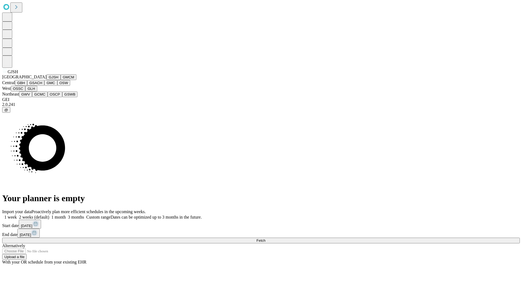
click at [47, 80] on button "GJSH" at bounding box center [54, 77] width 14 height 6
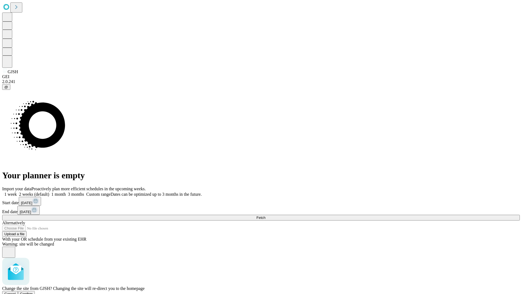
click at [33, 292] on span "Confirm" at bounding box center [26, 294] width 13 height 4
click at [265, 215] on span "Fetch" at bounding box center [260, 217] width 9 height 4
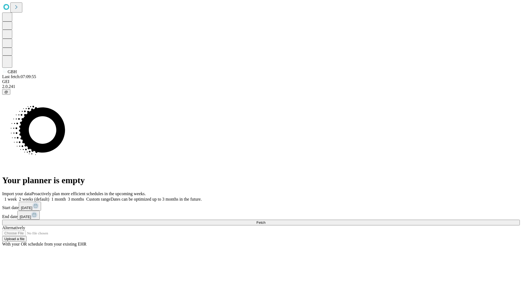
click at [265, 220] on span "Fetch" at bounding box center [260, 222] width 9 height 4
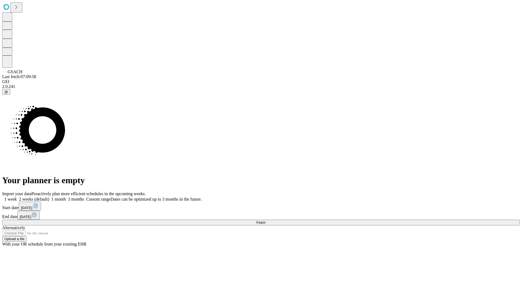
click at [265, 220] on span "Fetch" at bounding box center [260, 222] width 9 height 4
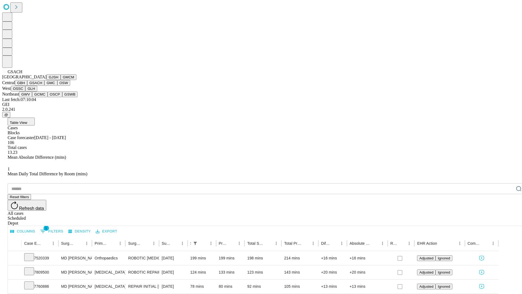
click at [44, 86] on button "GMC" at bounding box center [50, 83] width 13 height 6
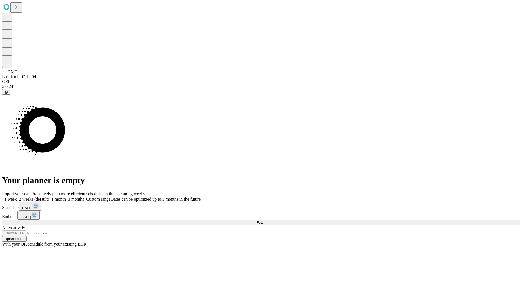
click at [265, 220] on span "Fetch" at bounding box center [260, 222] width 9 height 4
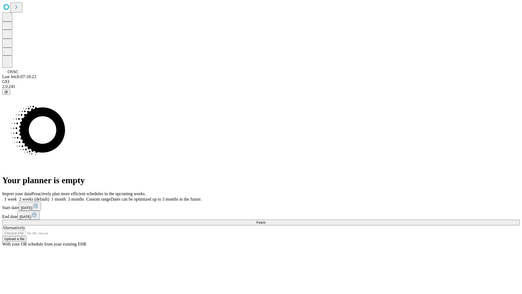
click at [265, 220] on span "Fetch" at bounding box center [260, 222] width 9 height 4
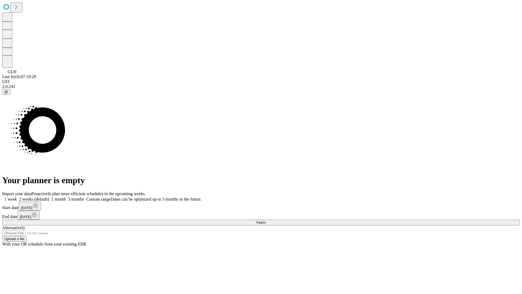
click at [265, 220] on span "Fetch" at bounding box center [260, 222] width 9 height 4
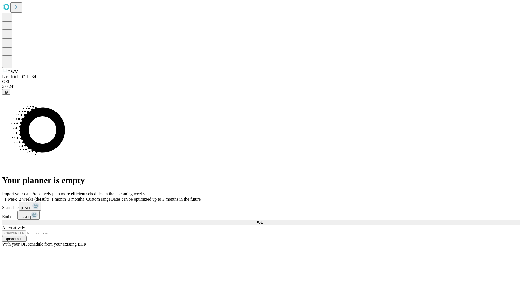
click at [265, 220] on span "Fetch" at bounding box center [260, 222] width 9 height 4
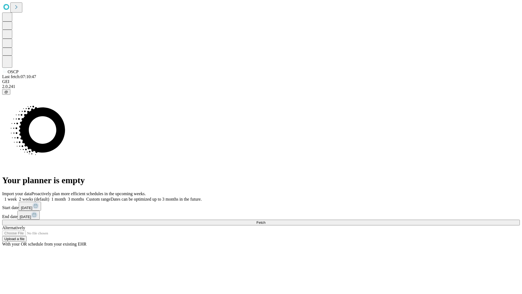
click at [265, 220] on span "Fetch" at bounding box center [260, 222] width 9 height 4
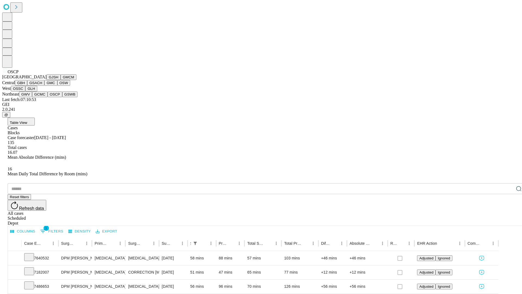
click at [62, 97] on button "GSWB" at bounding box center [70, 94] width 16 height 6
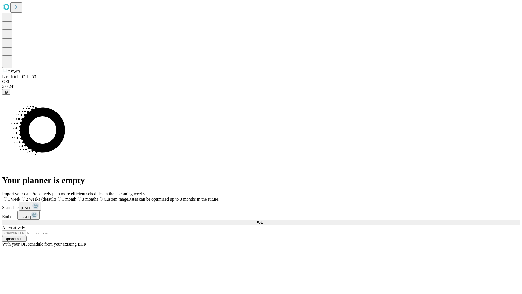
click at [265, 220] on span "Fetch" at bounding box center [260, 222] width 9 height 4
